Goal: Task Accomplishment & Management: Use online tool/utility

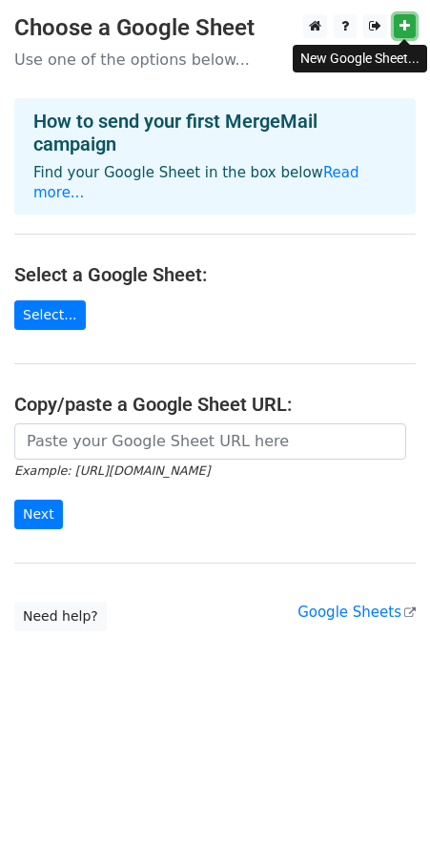
click at [409, 24] on icon at bounding box center [405, 25] width 10 height 13
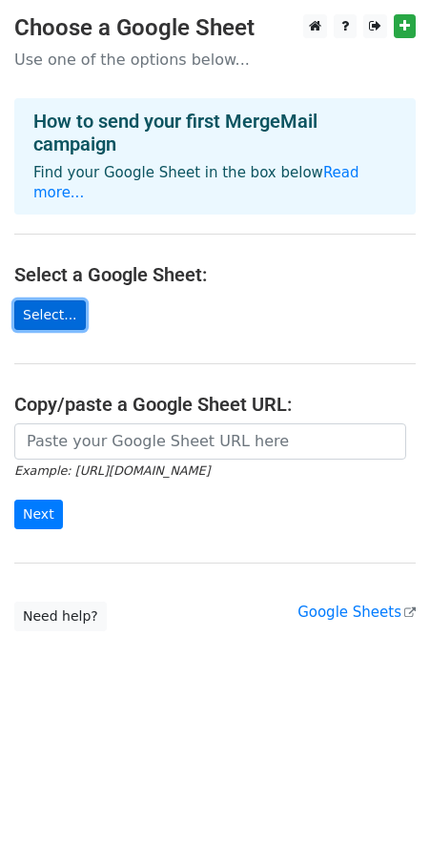
click at [35, 300] on link "Select..." at bounding box center [50, 315] width 72 height 30
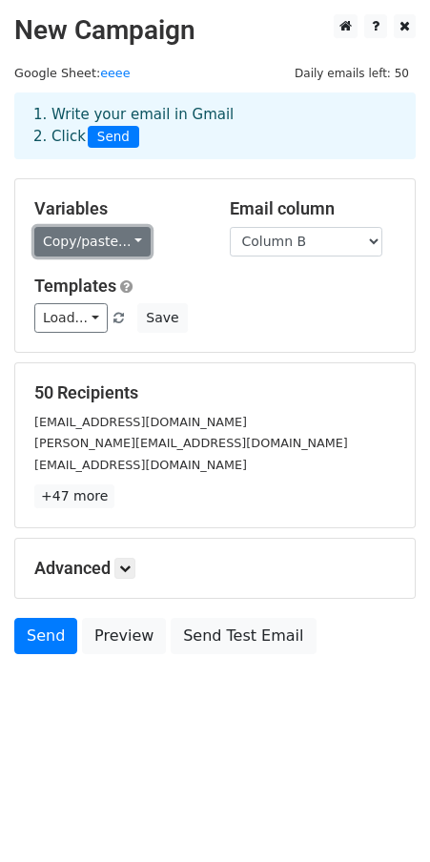
click at [129, 241] on link "Copy/paste..." at bounding box center [92, 242] width 116 height 30
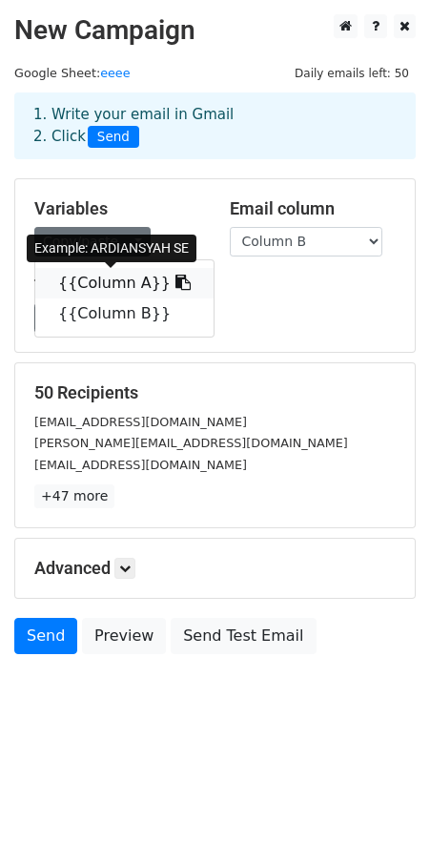
click at [176, 284] on icon at bounding box center [183, 282] width 15 height 15
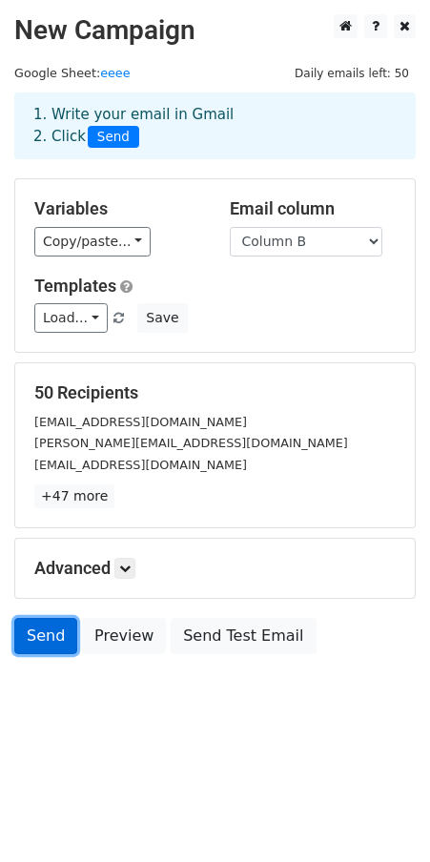
click at [49, 631] on link "Send" at bounding box center [45, 636] width 63 height 36
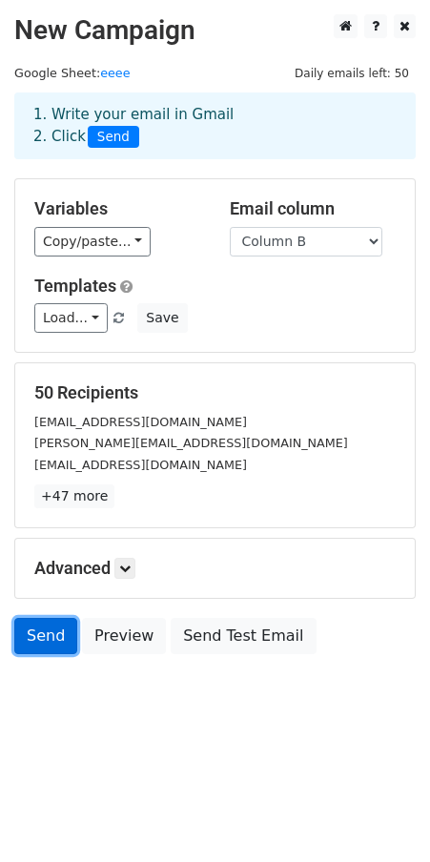
click at [49, 631] on link "Send" at bounding box center [45, 636] width 63 height 36
